Goal: Navigation & Orientation: Find specific page/section

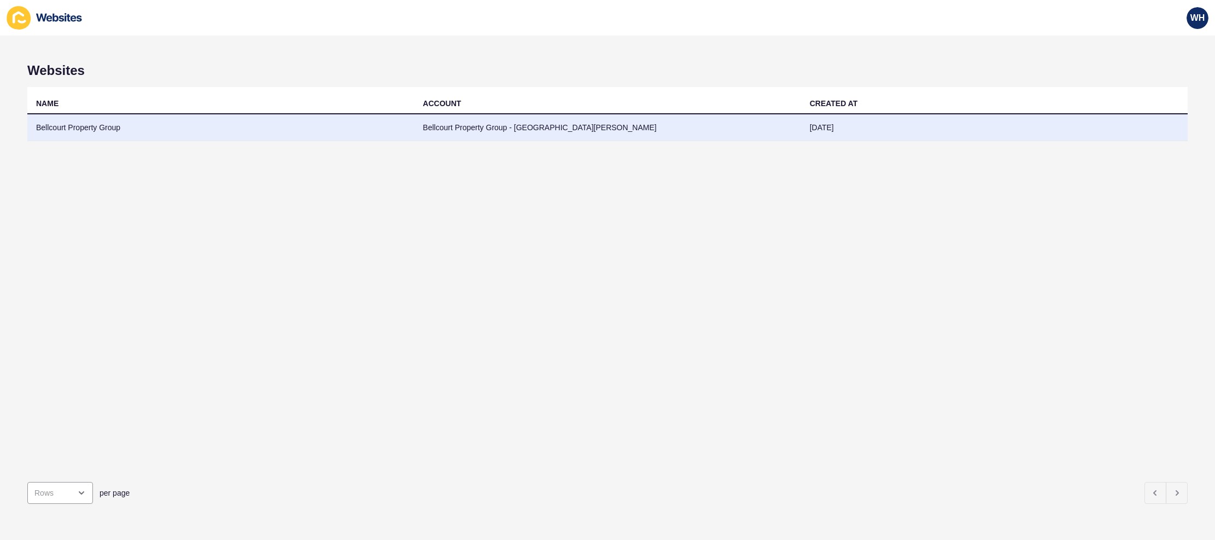
click at [721, 124] on td "Bellcourt Property Group - [GEOGRAPHIC_DATA][PERSON_NAME]" at bounding box center [607, 127] width 387 height 27
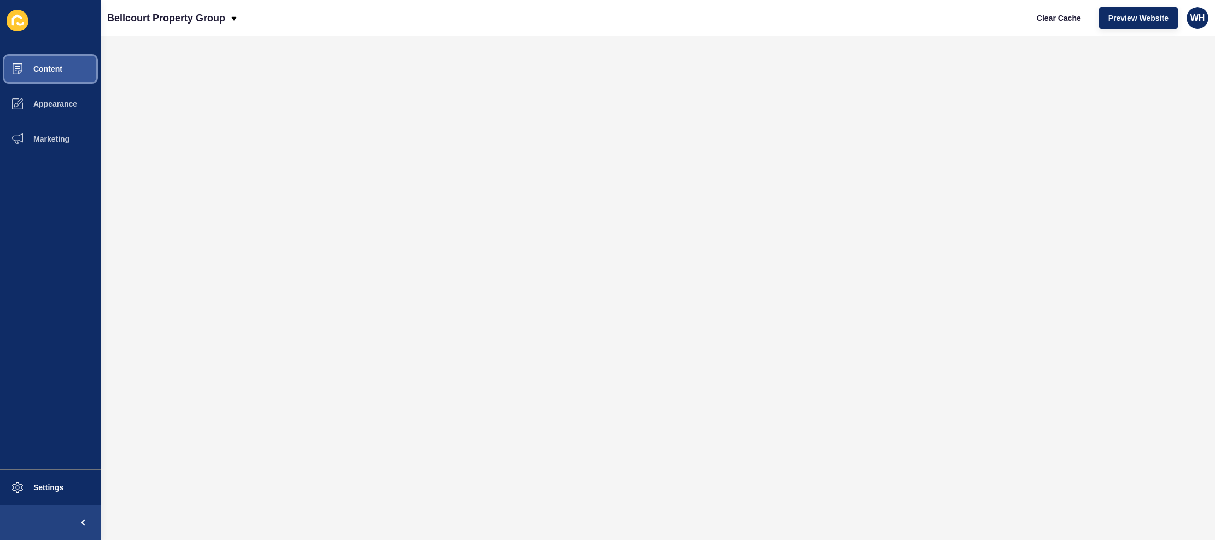
click at [50, 69] on span "Content" at bounding box center [30, 69] width 64 height 9
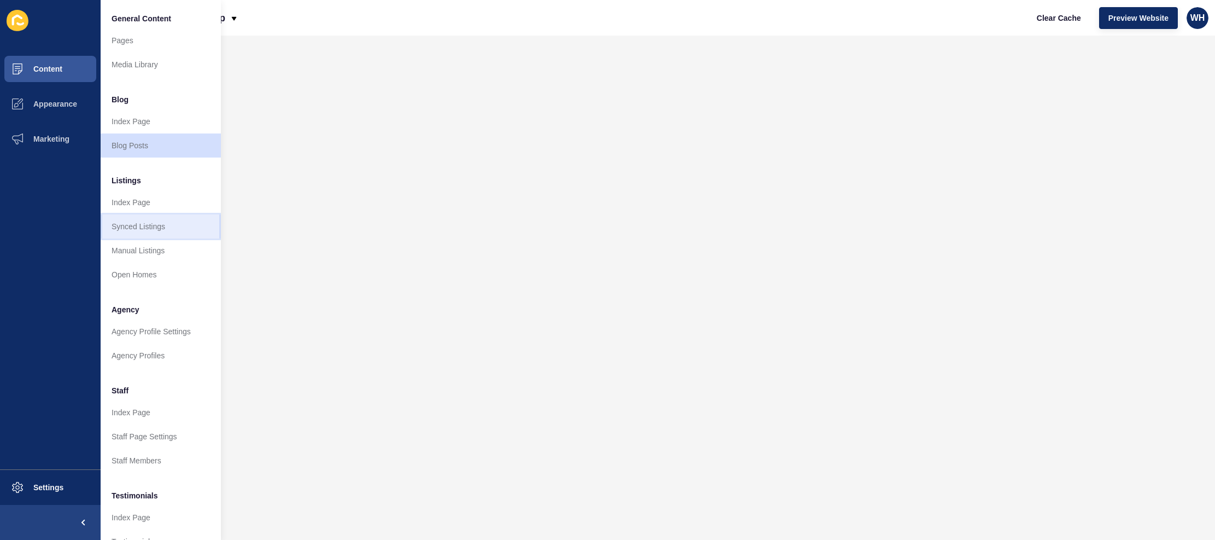
click at [138, 230] on link "Synced Listings" at bounding box center [161, 226] width 120 height 24
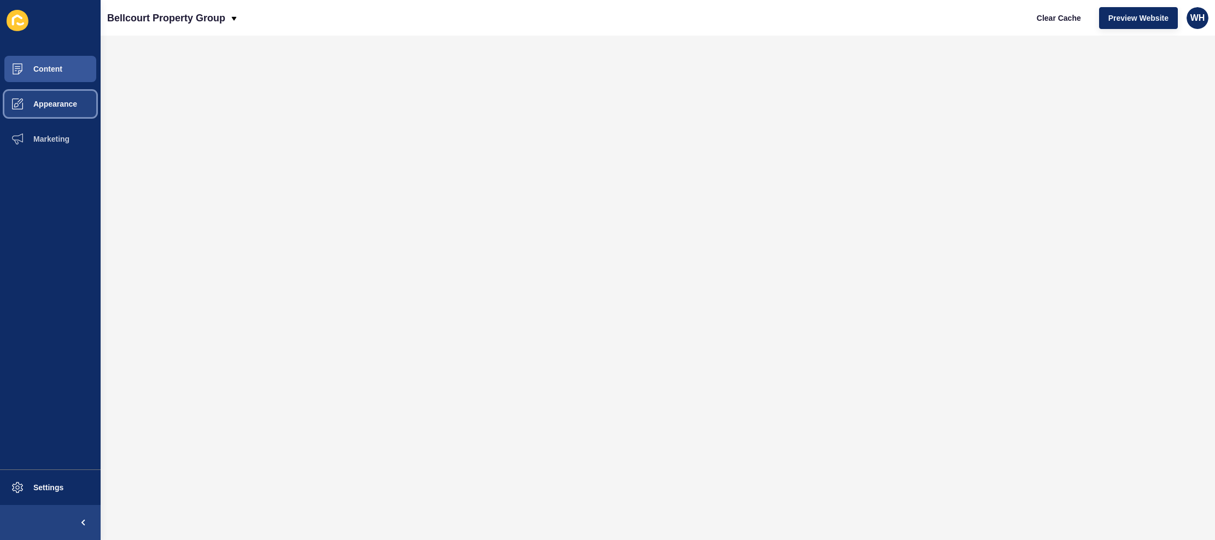
click at [52, 111] on button "Appearance" at bounding box center [50, 103] width 101 height 35
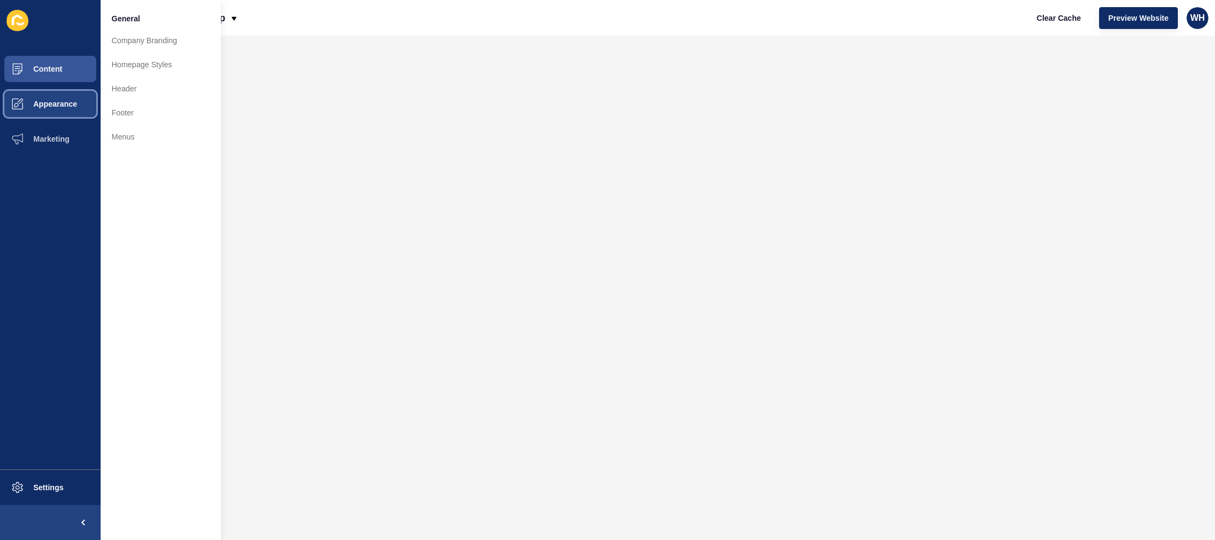
click at [52, 111] on button "Appearance" at bounding box center [50, 103] width 101 height 35
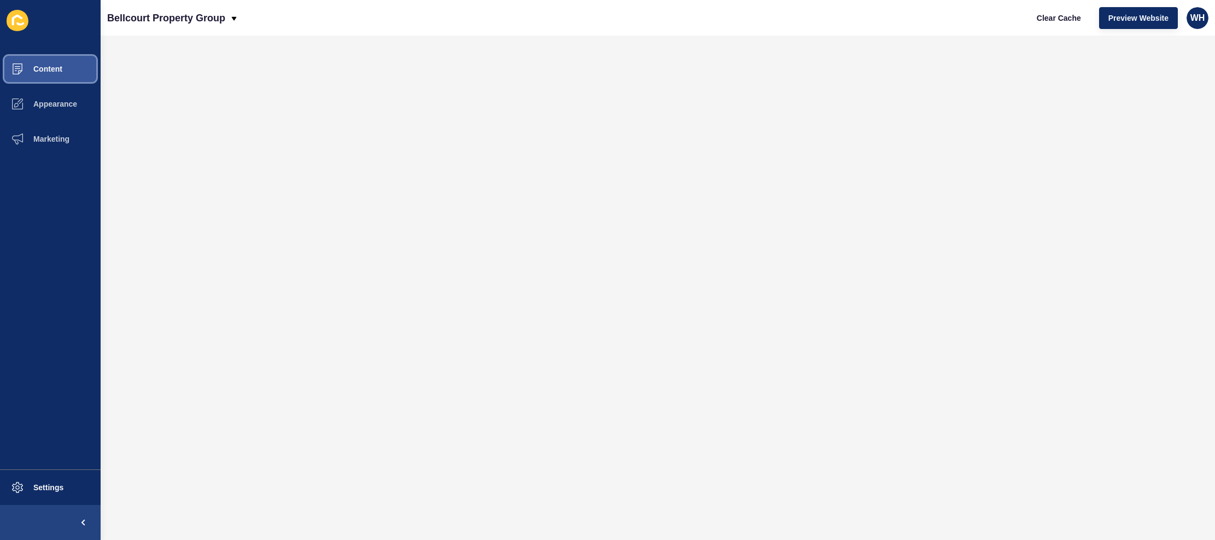
click at [56, 70] on span "Content" at bounding box center [30, 69] width 64 height 9
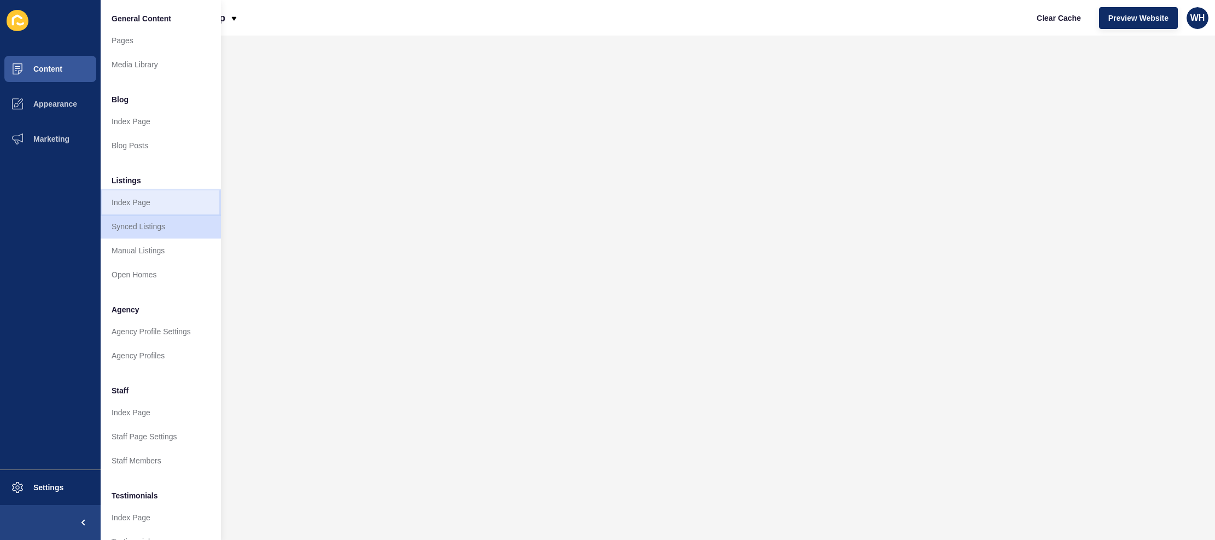
click at [127, 206] on link "Index Page" at bounding box center [161, 202] width 120 height 24
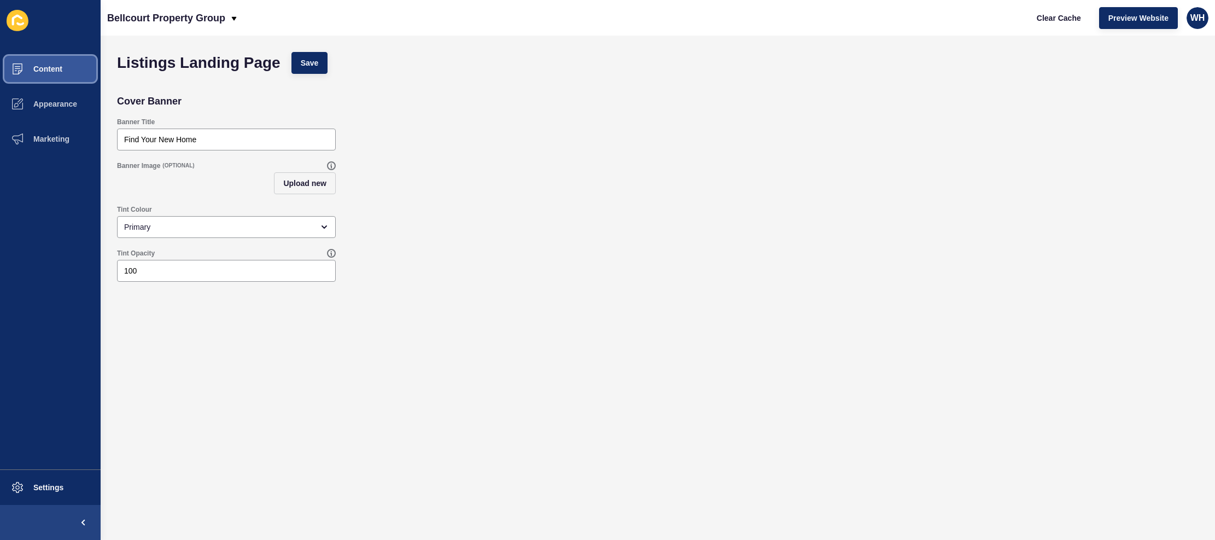
click at [28, 74] on span at bounding box center [17, 68] width 35 height 35
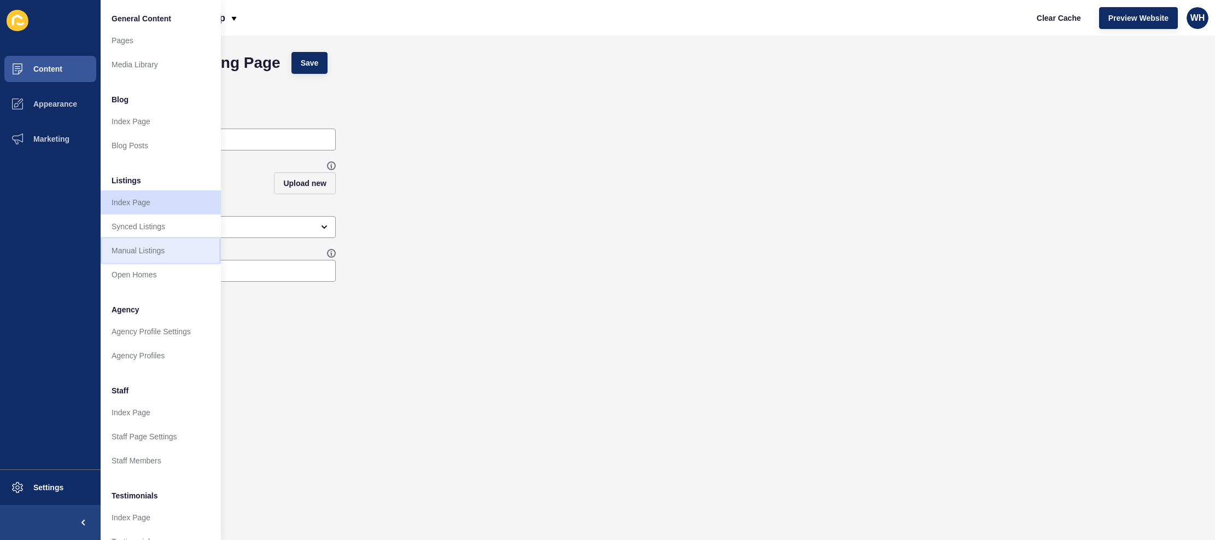
click at [156, 247] on link "Manual Listings" at bounding box center [161, 250] width 120 height 24
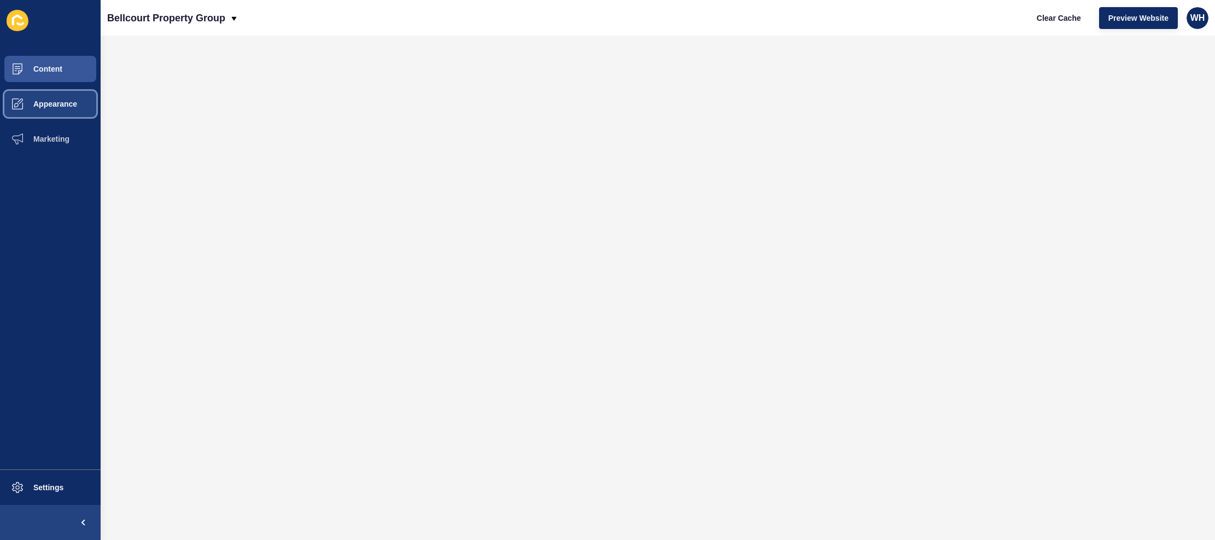
click at [44, 108] on span "Appearance" at bounding box center [37, 104] width 79 height 9
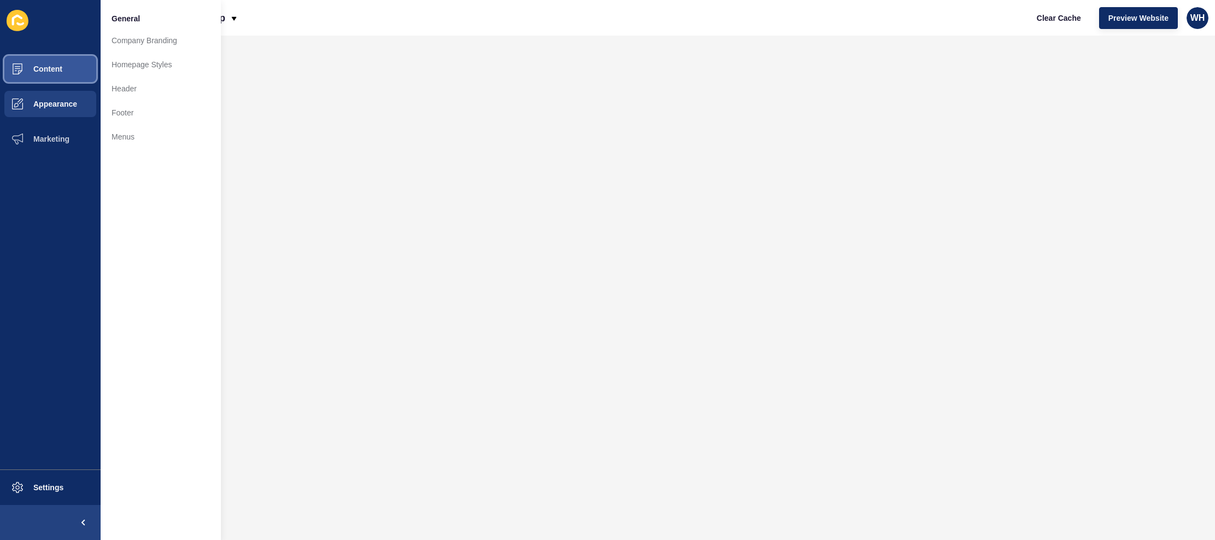
click at [55, 67] on span "Content" at bounding box center [30, 69] width 64 height 9
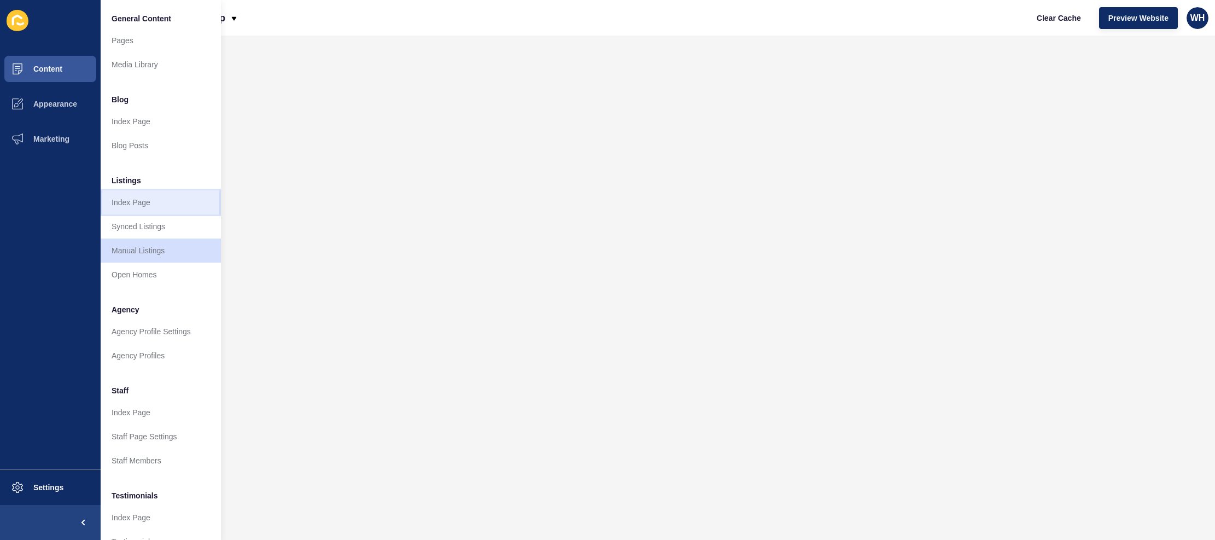
click at [129, 203] on link "Index Page" at bounding box center [161, 202] width 120 height 24
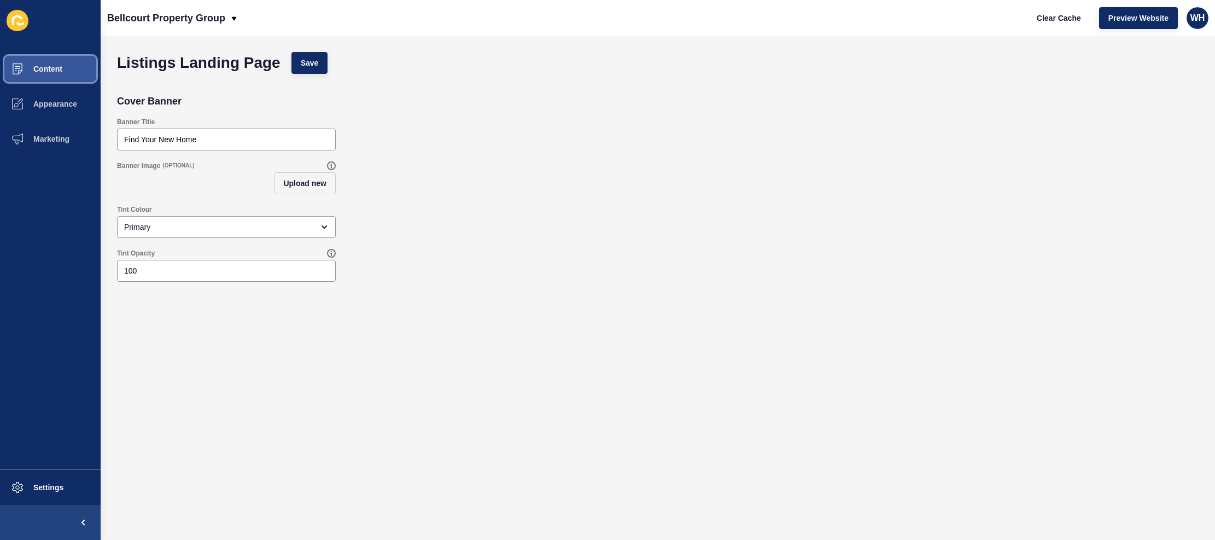
click at [56, 73] on span "Content" at bounding box center [30, 69] width 64 height 9
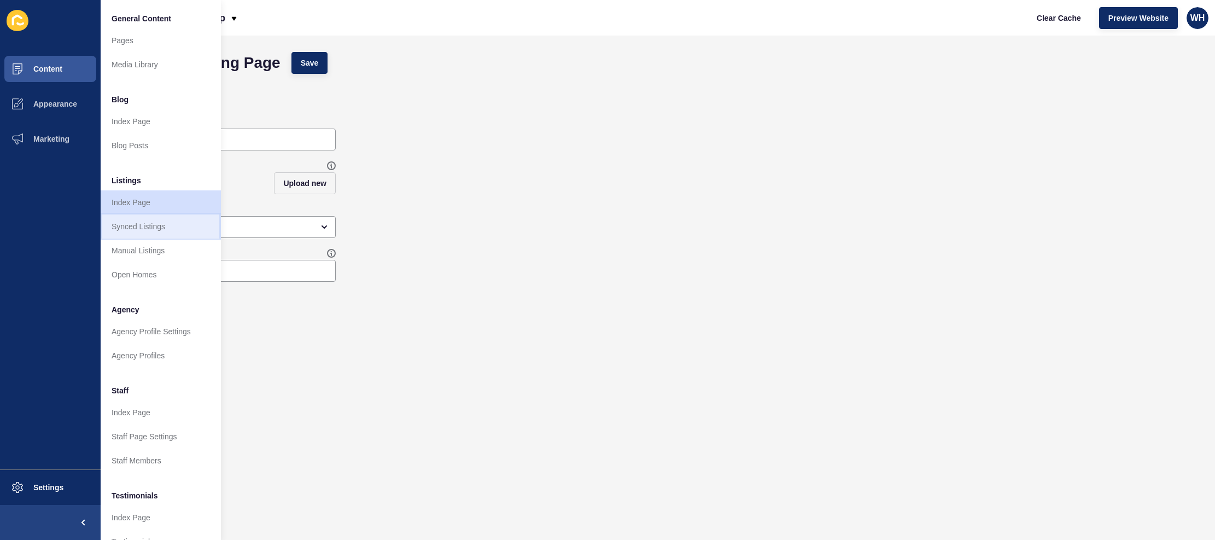
click at [130, 233] on link "Synced Listings" at bounding box center [161, 226] width 120 height 24
